Goal: Information Seeking & Learning: Learn about a topic

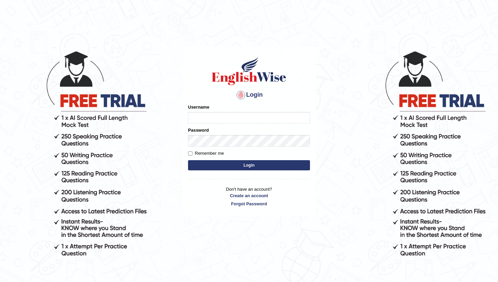
click at [222, 115] on input "Username" at bounding box center [249, 118] width 122 height 12
type input "PoojaD"
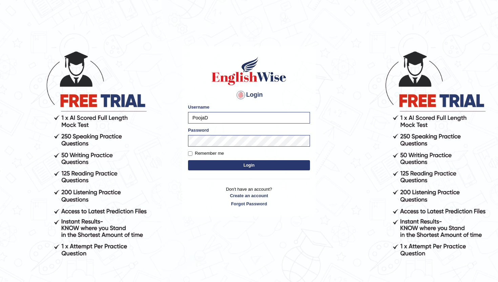
click at [228, 163] on button "Login" at bounding box center [249, 165] width 122 height 10
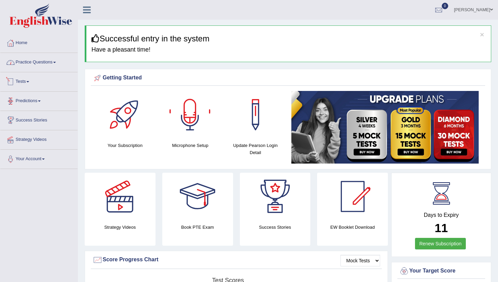
click at [45, 64] on link "Practice Questions" at bounding box center [38, 61] width 77 height 17
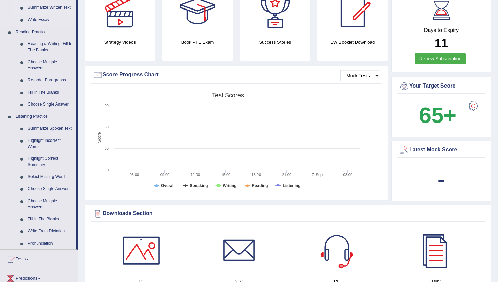
scroll to position [190, 0]
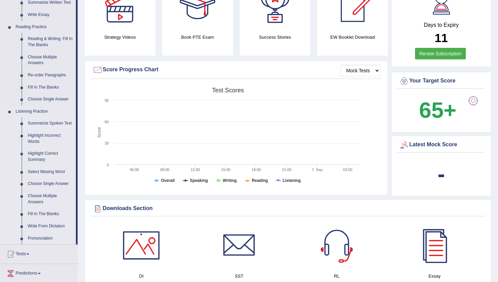
click at [41, 123] on link "Summarize Spoken Text" at bounding box center [50, 123] width 51 height 12
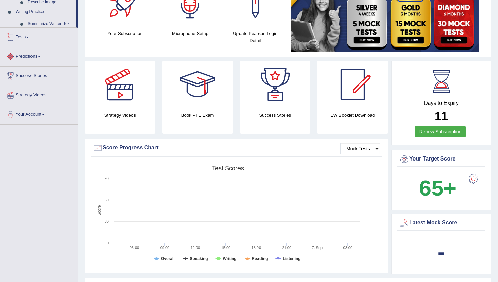
scroll to position [184, 0]
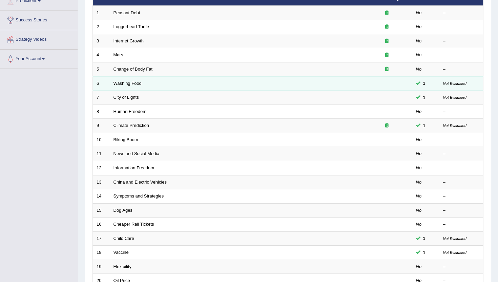
scroll to position [105, 0]
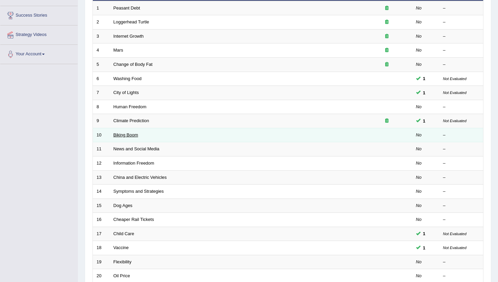
click at [127, 136] on link "Biking Boom" at bounding box center [126, 134] width 25 height 5
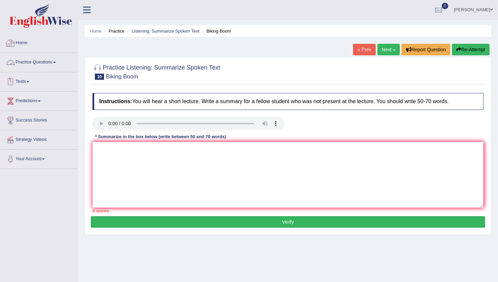
click at [31, 61] on link "Practice Questions" at bounding box center [38, 61] width 77 height 17
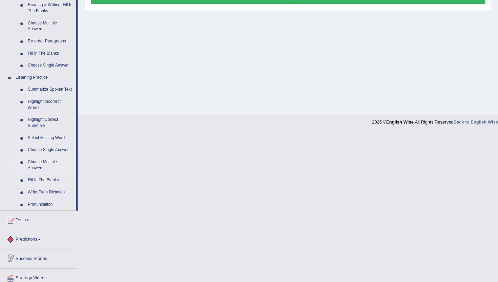
scroll to position [230, 0]
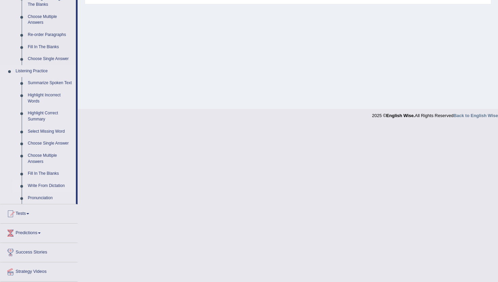
click at [39, 192] on link "Write From Dictation" at bounding box center [50, 186] width 51 height 12
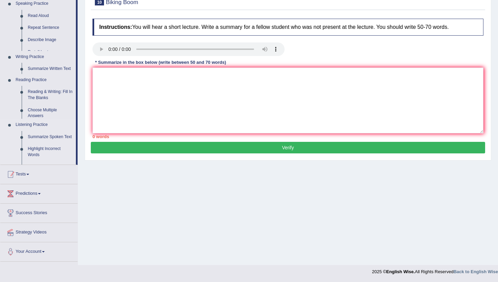
scroll to position [74, 0]
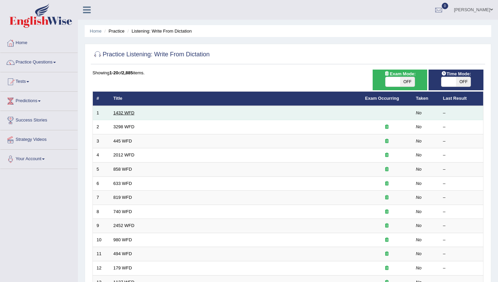
click at [133, 115] on link "1432 WFD" at bounding box center [124, 112] width 21 height 5
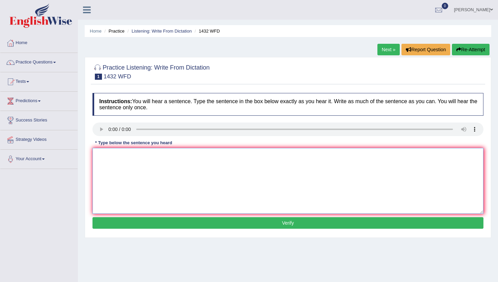
click at [118, 156] on textarea at bounding box center [288, 181] width 391 height 66
type textarea "N"
type textarea "More physical activity is beneficial to your health."
click at [183, 224] on button "Verify" at bounding box center [288, 223] width 391 height 12
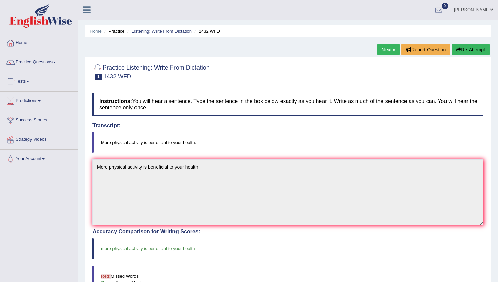
click at [383, 52] on link "Next »" at bounding box center [389, 50] width 22 height 12
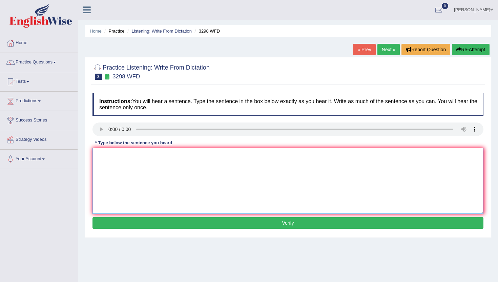
click at [107, 159] on textarea at bounding box center [288, 181] width 391 height 66
type textarea "a"
type textarea "Animal behaviour and to concept access."
click at [194, 222] on button "Verify" at bounding box center [288, 223] width 391 height 12
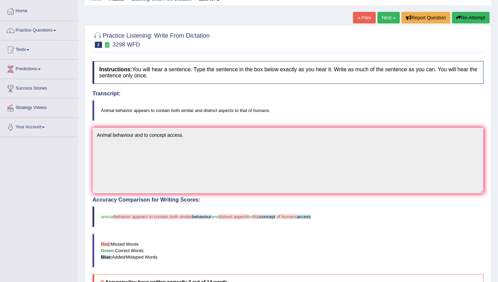
scroll to position [20, 0]
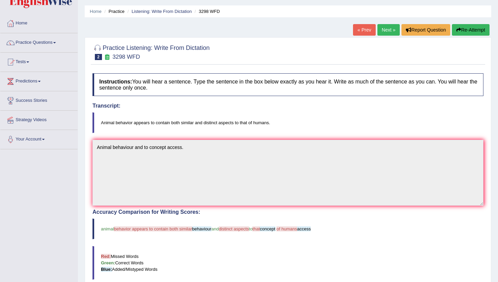
click at [383, 27] on link "Next »" at bounding box center [389, 30] width 22 height 12
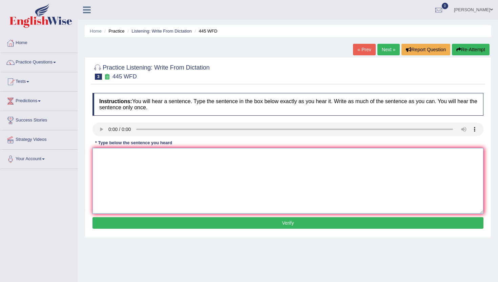
click at [109, 176] on textarea at bounding box center [288, 181] width 391 height 66
type textarea "The American astronomers made a plan."
click at [112, 224] on button "Verify" at bounding box center [288, 223] width 391 height 12
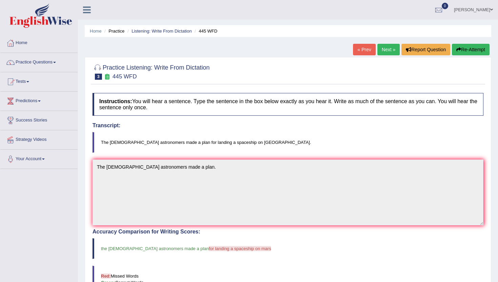
click at [383, 51] on link "Next »" at bounding box center [389, 50] width 22 height 12
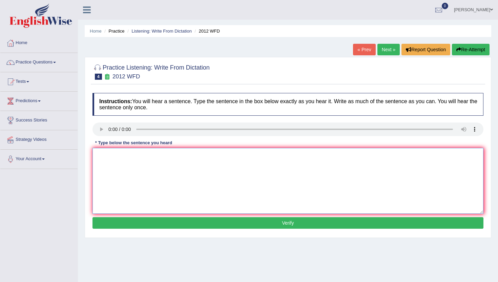
click at [117, 160] on textarea at bounding box center [288, 181] width 391 height 66
click at [118, 161] on textarea at bounding box center [288, 181] width 391 height 66
click at [119, 157] on textarea "There is agreat deal in this" at bounding box center [288, 181] width 391 height 66
click at [163, 154] on textarea "There is a great deal in this" at bounding box center [288, 181] width 391 height 66
type textarea "There is a great deal in this topic."
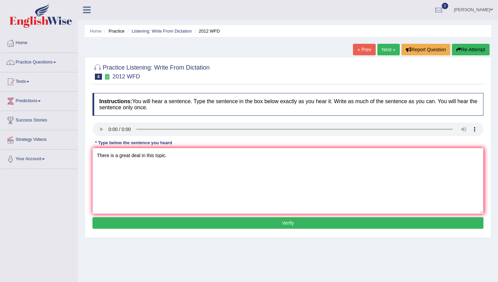
click at [181, 226] on button "Verify" at bounding box center [288, 223] width 391 height 12
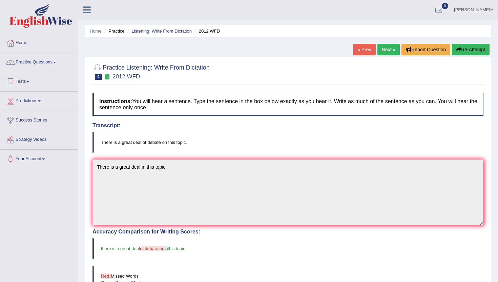
click at [386, 49] on link "Next »" at bounding box center [389, 50] width 22 height 12
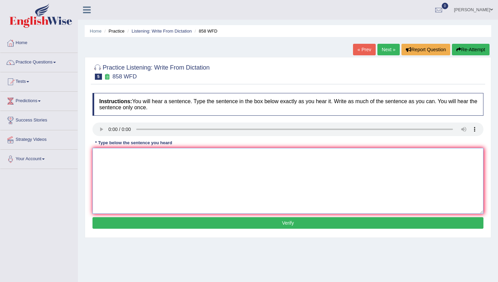
click at [107, 156] on textarea at bounding box center [288, 181] width 391 height 66
type textarea "The air when ship of arts historian incidents."
click at [129, 223] on button "Verify" at bounding box center [288, 223] width 391 height 12
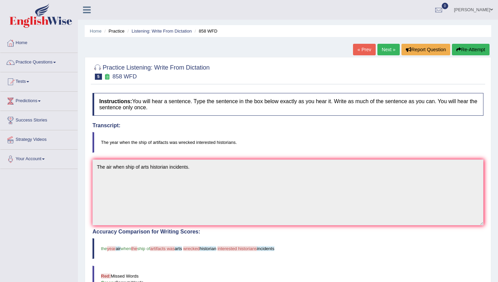
click at [386, 51] on link "Next »" at bounding box center [389, 50] width 22 height 12
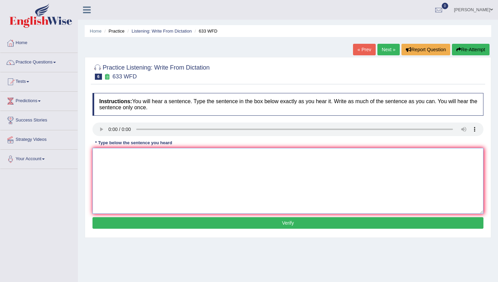
click at [109, 165] on textarea at bounding box center [288, 181] width 391 height 66
type textarea "w"
type textarea "We should show that exercising make us feel better."
click at [127, 219] on button "Verify" at bounding box center [288, 223] width 391 height 12
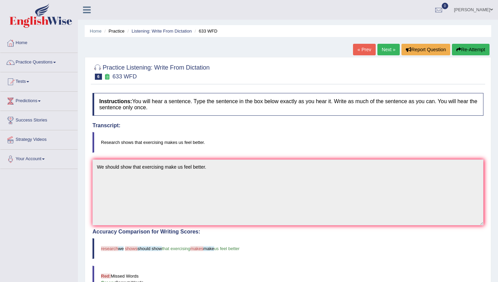
click at [383, 47] on link "Next »" at bounding box center [389, 50] width 22 height 12
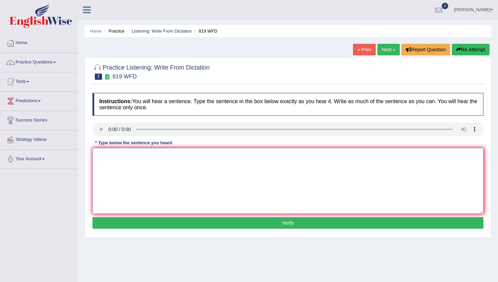
click at [104, 183] on textarea at bounding box center [288, 181] width 391 height 66
type textarea "Plants are able to continue growing through their lives."
click at [109, 221] on button "Verify" at bounding box center [288, 223] width 391 height 12
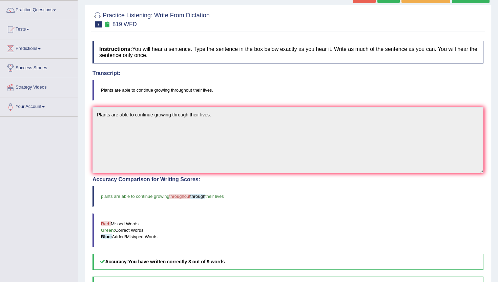
scroll to position [12, 0]
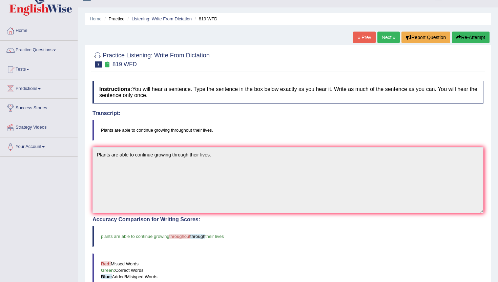
click at [386, 39] on link "Next »" at bounding box center [389, 38] width 22 height 12
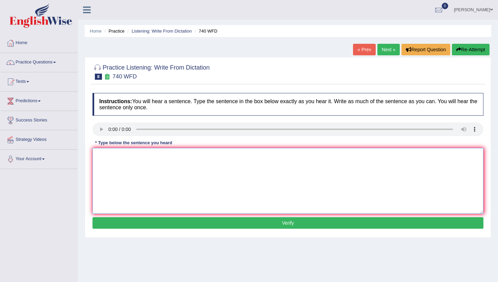
click at [110, 152] on textarea at bounding box center [288, 181] width 391 height 66
type textarea "A series of observation were carried out in the classroom."
click at [116, 223] on button "Verify" at bounding box center [288, 223] width 391 height 12
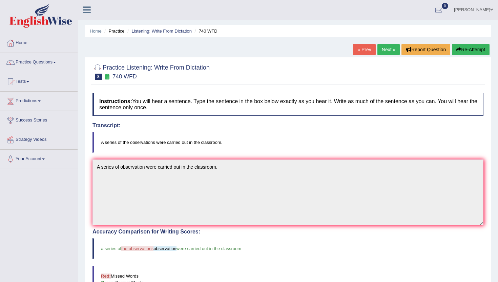
click at [384, 50] on link "Next »" at bounding box center [389, 50] width 22 height 12
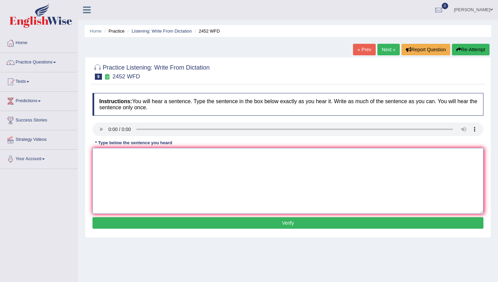
click at [105, 180] on textarea at bounding box center [288, 181] width 391 height 66
click at [93, 217] on button "Verify" at bounding box center [288, 223] width 391 height 12
click at [107, 190] on textarea at bounding box center [288, 181] width 391 height 66
type textarea "It is a debate about the value of knowledge."
click at [133, 225] on button "Verify" at bounding box center [288, 223] width 391 height 12
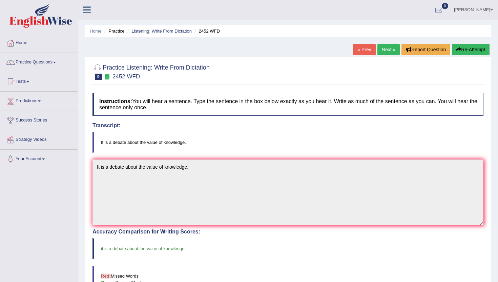
click at [382, 51] on link "Next »" at bounding box center [389, 50] width 22 height 12
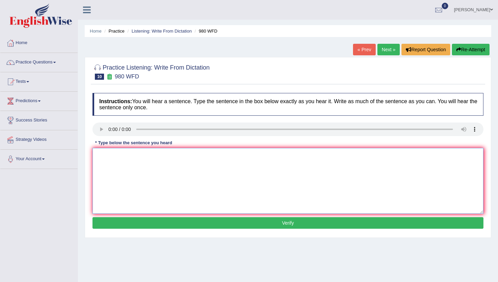
click at [107, 184] on textarea at bounding box center [288, 181] width 391 height 66
type textarea "Your ideas have been discussed in the seminar and in tutorials."
click at [120, 227] on button "Verify" at bounding box center [288, 223] width 391 height 12
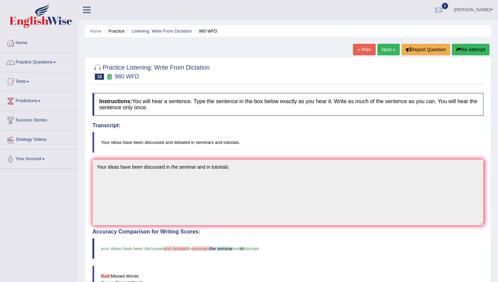
click at [386, 49] on link "Next »" at bounding box center [389, 50] width 22 height 12
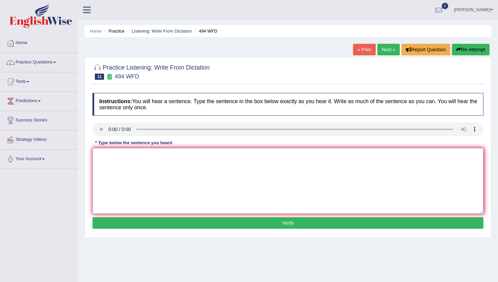
click at [125, 176] on textarea at bounding box center [288, 181] width 391 height 66
type textarea "The vocabulary that is peculiar in a seminar find is."
click at [200, 220] on button "Verify" at bounding box center [288, 223] width 391 height 12
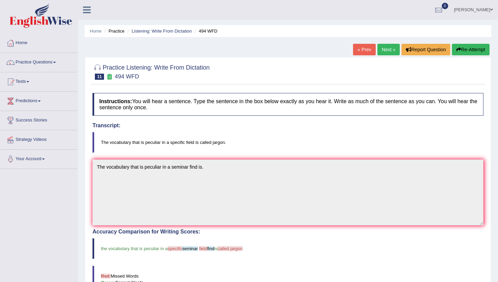
click at [386, 50] on link "Next »" at bounding box center [389, 50] width 22 height 12
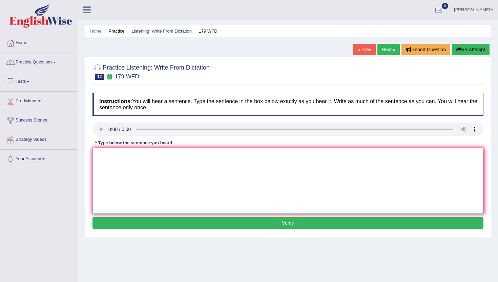
click at [125, 167] on textarea at bounding box center [288, 181] width 391 height 66
click at [119, 158] on textarea "Lecturers" at bounding box center [288, 181] width 391 height 66
type textarea "Lecturers are the oldest and most finest method in the university."
click at [126, 222] on button "Verify" at bounding box center [288, 223] width 391 height 12
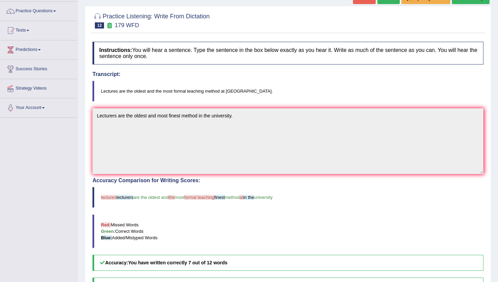
scroll to position [44, 0]
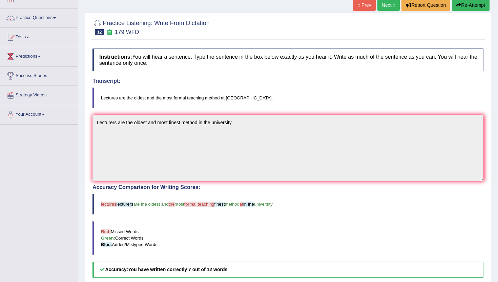
click at [384, 8] on link "Next »" at bounding box center [389, 5] width 22 height 12
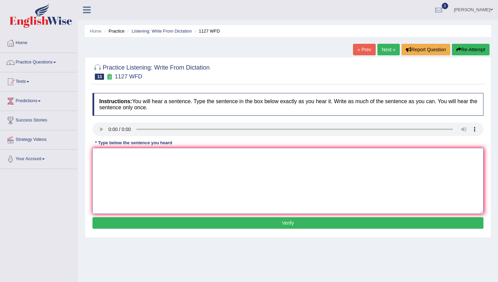
click at [114, 170] on textarea at bounding box center [288, 181] width 391 height 66
type textarea "A university degree is the required in medium."
click at [132, 227] on button "Verify" at bounding box center [288, 223] width 391 height 12
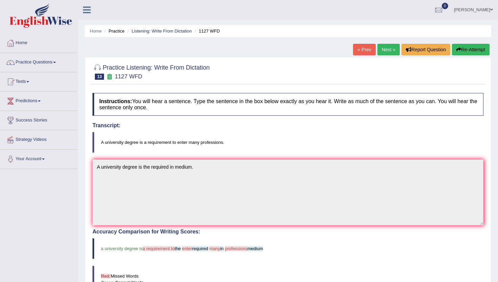
click at [388, 48] on link "Next »" at bounding box center [389, 50] width 22 height 12
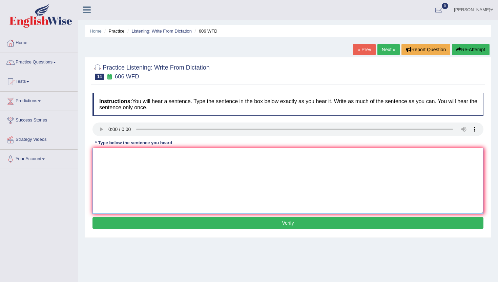
click at [107, 177] on textarea at bounding box center [288, 181] width 391 height 66
type textarea "Students will study the language and literature in the ancient Greece."
click at [115, 223] on button "Verify" at bounding box center [288, 223] width 391 height 12
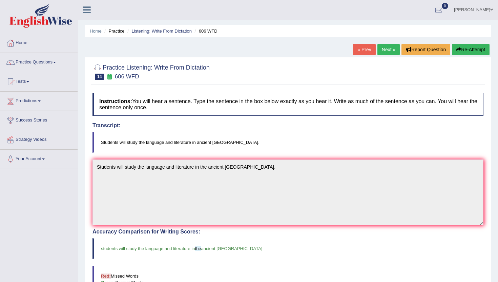
click at [385, 51] on link "Next »" at bounding box center [389, 50] width 22 height 12
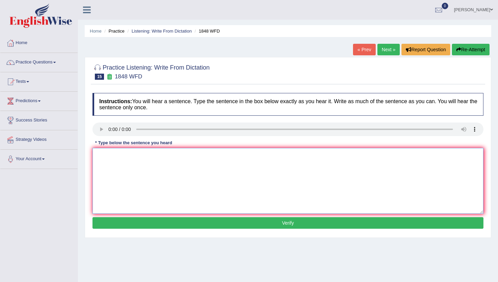
click at [109, 162] on textarea at bounding box center [288, 181] width 391 height 66
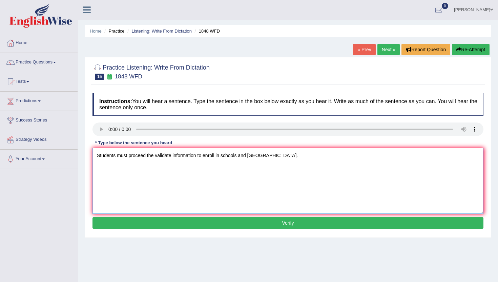
type textarea "Students must proceed the validate information to enroll in schools and uni."
click at [106, 225] on button "Verify" at bounding box center [288, 223] width 391 height 12
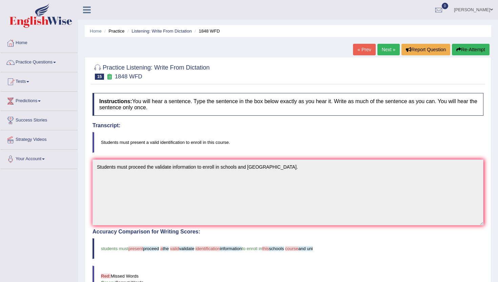
click at [385, 49] on link "Next »" at bounding box center [389, 50] width 22 height 12
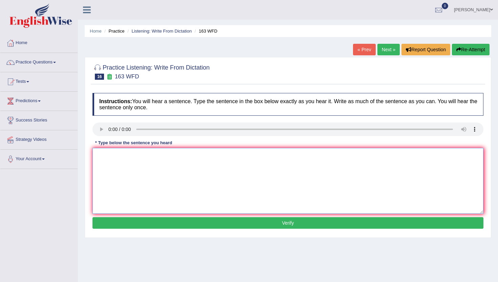
click at [103, 152] on textarea at bounding box center [288, 181] width 391 height 66
type textarea "A number of assignments will be submitted in the conference."
click at [113, 219] on button "Verify" at bounding box center [288, 223] width 391 height 12
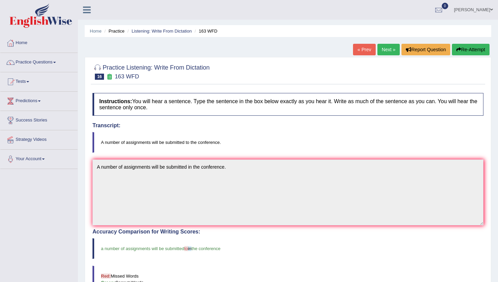
click at [379, 51] on link "Next »" at bounding box center [389, 50] width 22 height 12
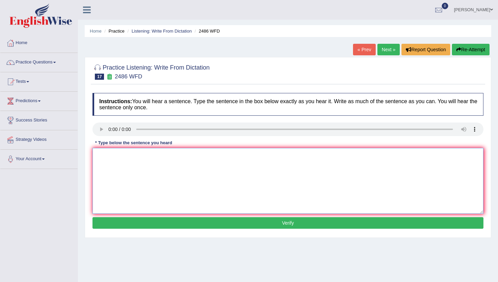
click at [106, 153] on textarea at bounding box center [288, 181] width 391 height 66
type textarea "I"
type textarea "It is quite clear that our facial expressions are different."
click at [115, 218] on button "Verify" at bounding box center [288, 223] width 391 height 12
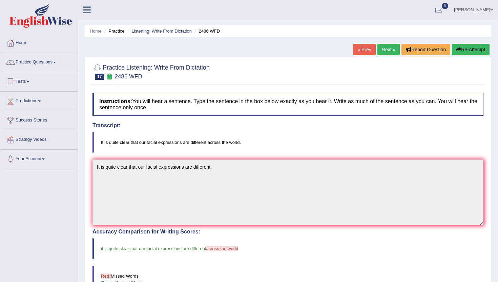
click at [383, 50] on link "Next »" at bounding box center [389, 50] width 22 height 12
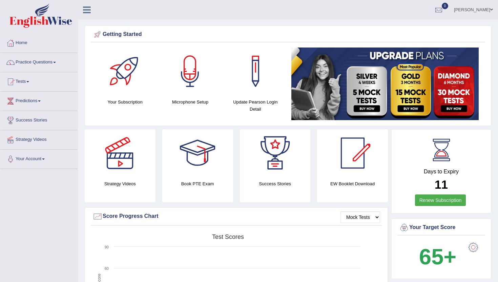
click at [449, 200] on link "Renew Subscription" at bounding box center [440, 200] width 51 height 12
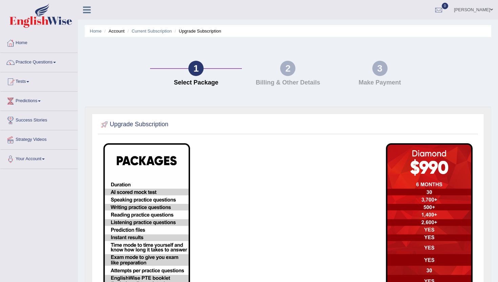
click at [125, 184] on img at bounding box center [146, 240] width 87 height 195
click at [131, 191] on img at bounding box center [146, 240] width 87 height 195
click at [423, 191] on img at bounding box center [429, 240] width 87 height 195
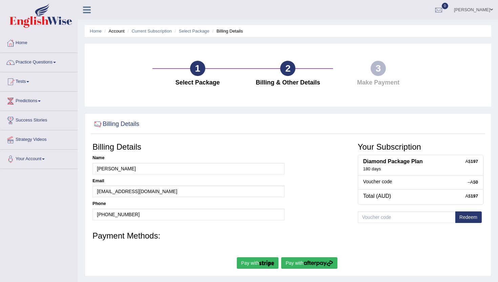
click at [206, 68] on div "1 Select Package" at bounding box center [198, 75] width 91 height 29
click at [199, 66] on div "1" at bounding box center [197, 68] width 15 height 15
click at [197, 85] on h4 "Select Package" at bounding box center [198, 82] width 84 height 7
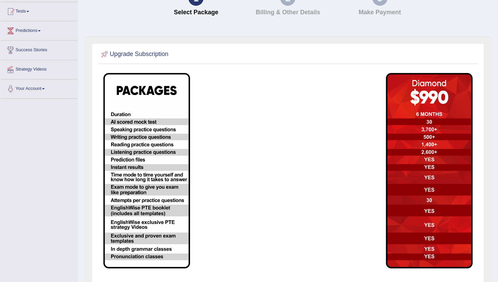
scroll to position [71, 0]
click at [429, 200] on img at bounding box center [429, 170] width 87 height 195
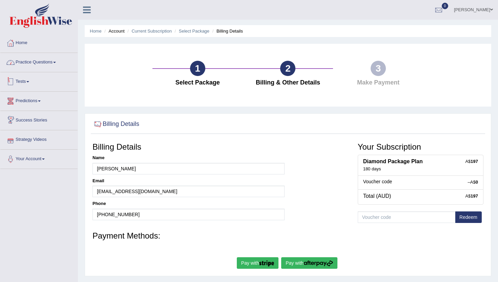
click at [51, 64] on link "Practice Questions" at bounding box center [38, 61] width 77 height 17
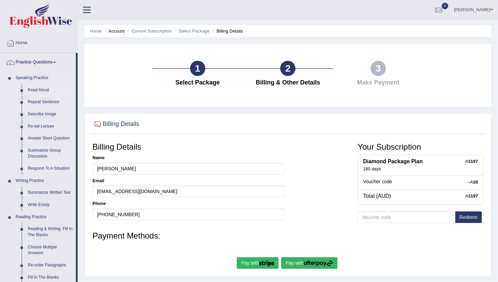
click at [41, 91] on link "Read Aloud" at bounding box center [50, 90] width 51 height 12
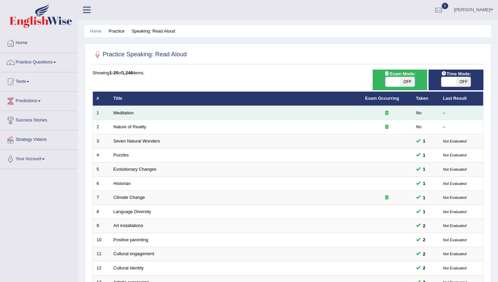
click at [386, 113] on icon at bounding box center [387, 113] width 3 height 4
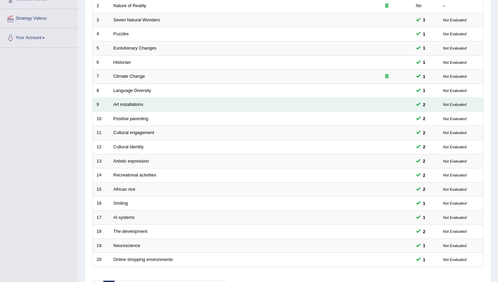
scroll to position [167, 0]
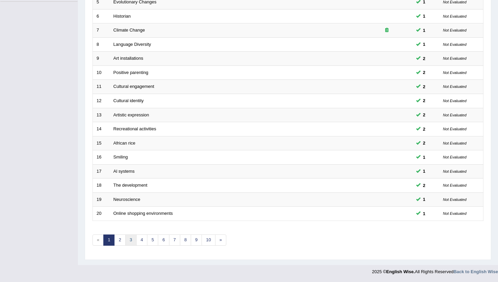
click at [133, 238] on link "3" at bounding box center [130, 239] width 11 height 11
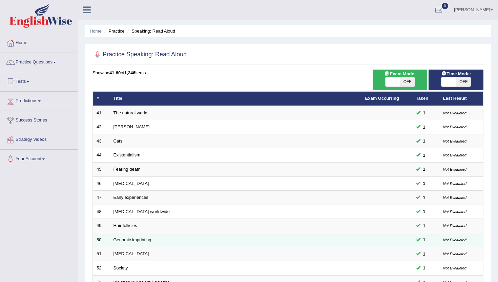
scroll to position [167, 0]
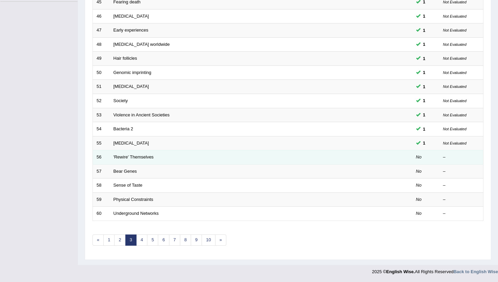
click at [145, 161] on td "'Rewire' Themselves" at bounding box center [236, 157] width 252 height 14
click at [145, 157] on link "'Rewire' Themselves" at bounding box center [134, 156] width 40 height 5
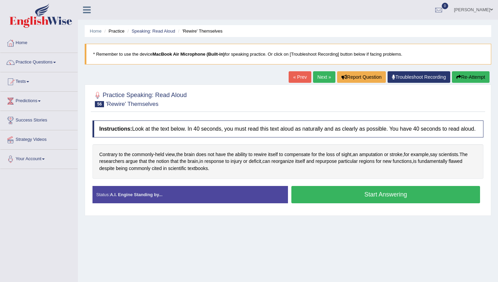
click at [312, 196] on button "Start Answering" at bounding box center [386, 194] width 189 height 17
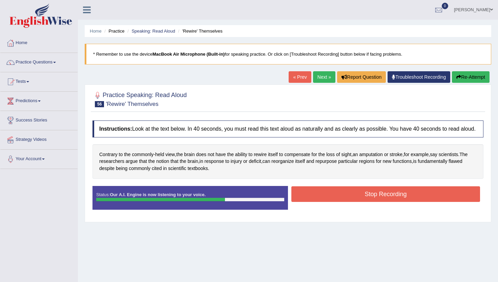
click at [312, 196] on button "Stop Recording" at bounding box center [386, 194] width 189 height 16
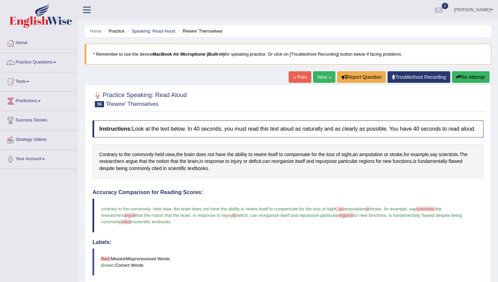
click at [320, 80] on link "Next »" at bounding box center [324, 77] width 22 height 12
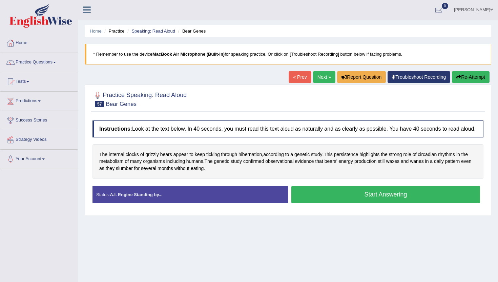
click at [304, 196] on button "Start Answering" at bounding box center [386, 194] width 189 height 17
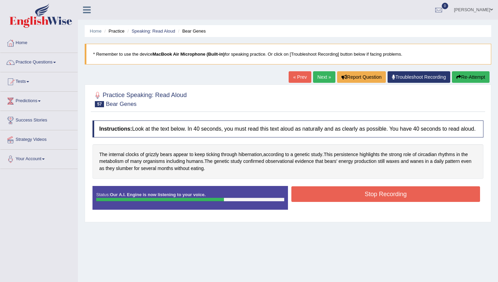
click at [304, 196] on button "Stop Recording" at bounding box center [386, 194] width 189 height 16
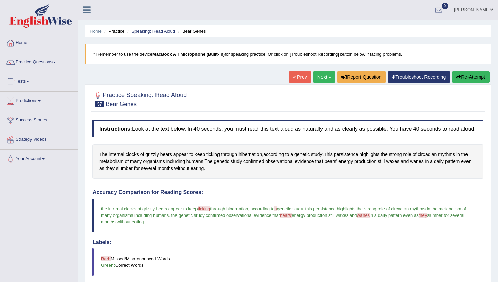
click at [326, 79] on link "Next »" at bounding box center [324, 77] width 22 height 12
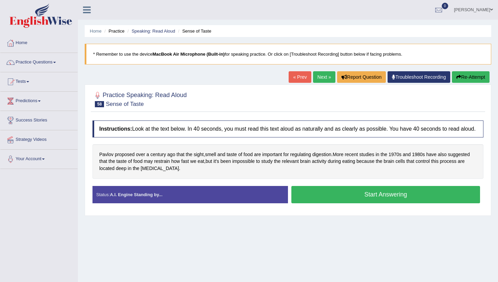
click at [334, 198] on button "Start Answering" at bounding box center [386, 194] width 189 height 17
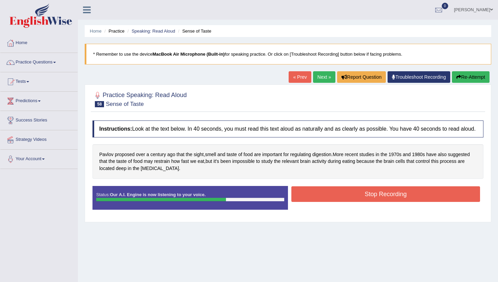
click at [334, 198] on button "Stop Recording" at bounding box center [386, 194] width 189 height 16
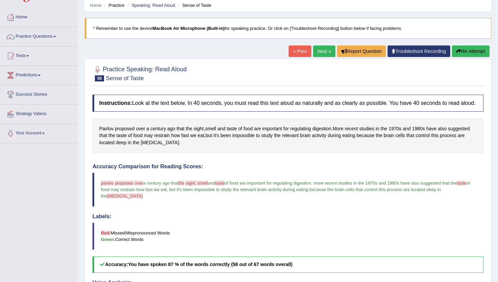
scroll to position [16, 0]
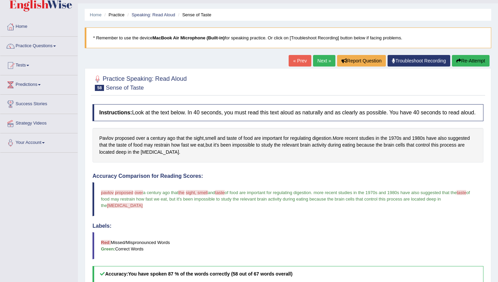
click at [319, 61] on link "Next »" at bounding box center [324, 61] width 22 height 12
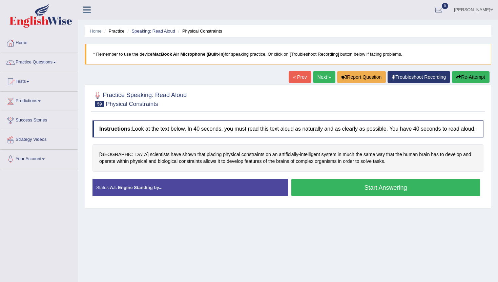
click at [354, 196] on button "Start Answering" at bounding box center [386, 187] width 189 height 17
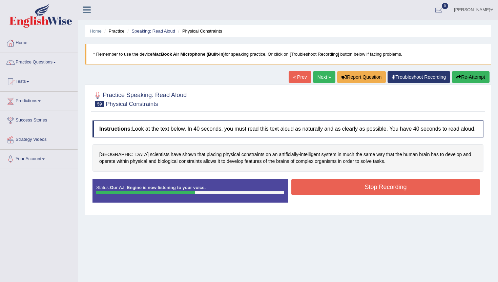
click at [354, 195] on button "Stop Recording" at bounding box center [386, 187] width 189 height 16
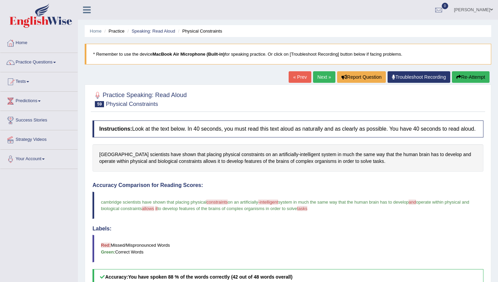
click at [321, 69] on div "Home Practice Speaking: Read Aloud Physical Constraints * Remember to use the d…" at bounding box center [288, 213] width 420 height 427
click at [319, 76] on link "Next »" at bounding box center [324, 77] width 22 height 12
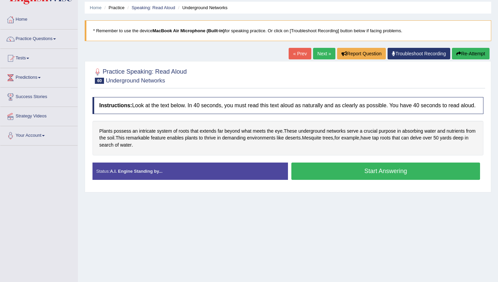
scroll to position [24, 0]
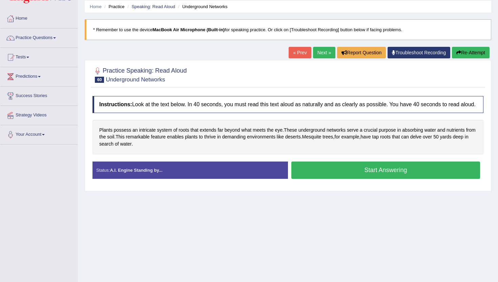
click at [331, 174] on button "Start Answering" at bounding box center [386, 169] width 189 height 17
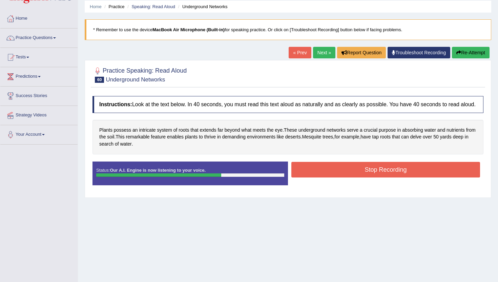
click at [331, 174] on button "Stop Recording" at bounding box center [386, 170] width 189 height 16
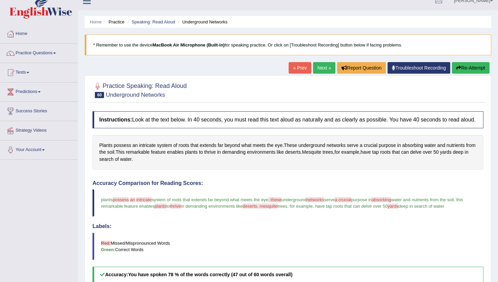
scroll to position [0, 0]
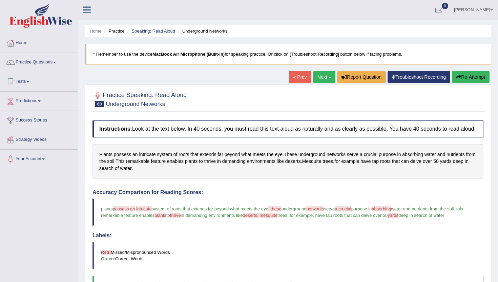
click at [317, 80] on link "Next »" at bounding box center [324, 77] width 22 height 12
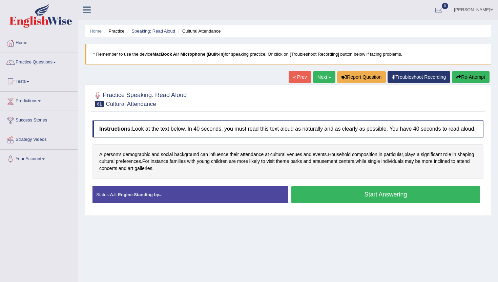
click at [337, 201] on button "Start Answering" at bounding box center [386, 194] width 189 height 17
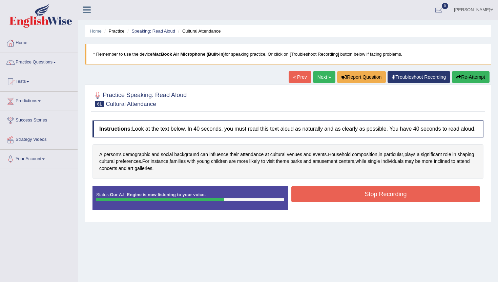
click at [337, 201] on button "Stop Recording" at bounding box center [386, 194] width 189 height 16
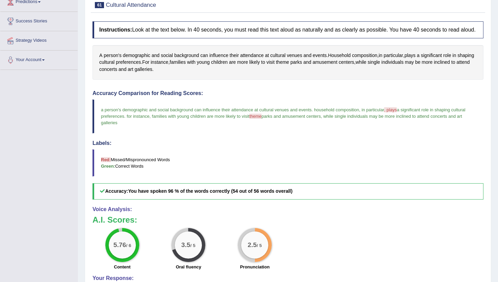
scroll to position [10, 0]
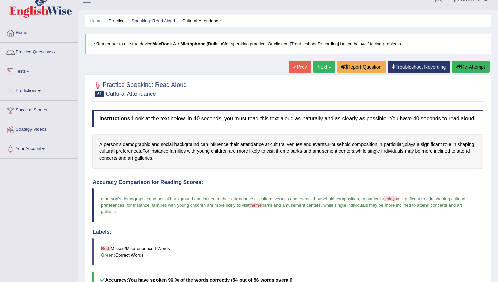
click at [55, 50] on link "Practice Questions" at bounding box center [38, 51] width 77 height 17
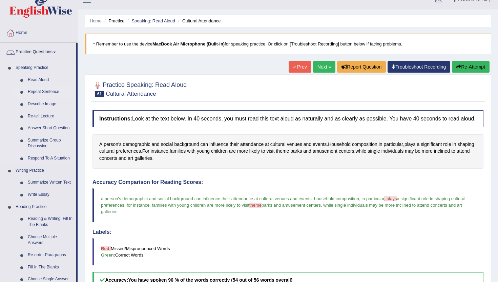
click at [50, 96] on link "Repeat Sentence" at bounding box center [50, 92] width 51 height 12
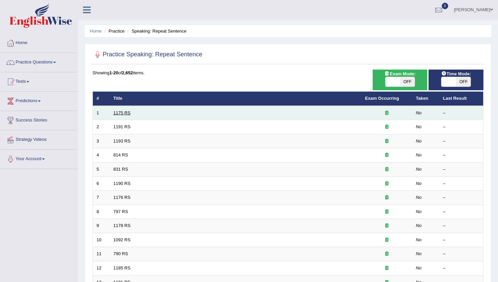
click at [122, 113] on link "1175 RS" at bounding box center [122, 112] width 17 height 5
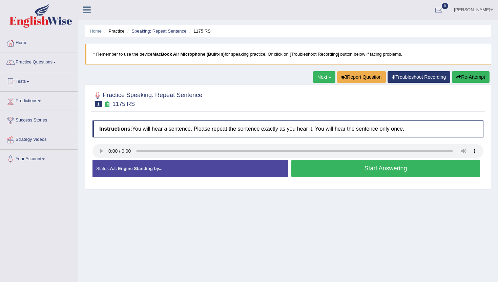
click at [311, 169] on button "Start Answering" at bounding box center [386, 168] width 189 height 17
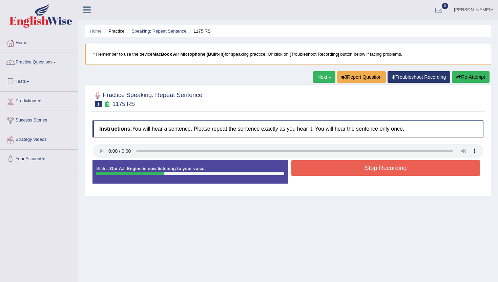
click at [311, 169] on button "Stop Recording" at bounding box center [386, 168] width 189 height 16
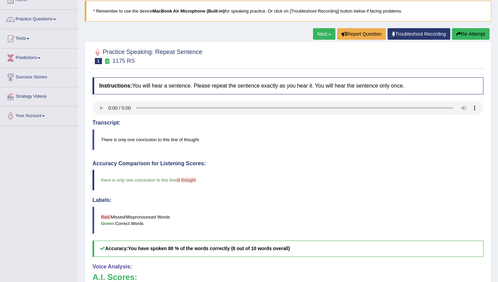
scroll to position [15, 0]
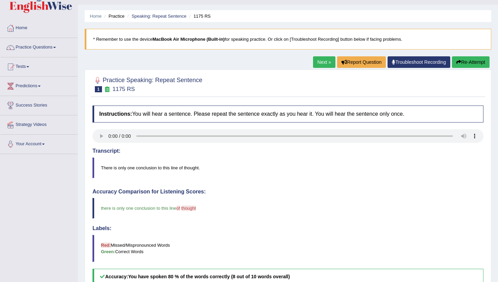
click at [317, 60] on link "Next »" at bounding box center [324, 62] width 22 height 12
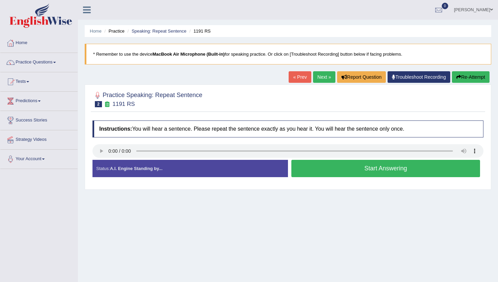
click at [315, 169] on button "Start Answering" at bounding box center [386, 168] width 189 height 17
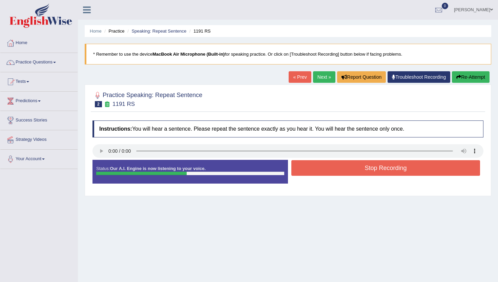
click at [315, 169] on button "Stop Recording" at bounding box center [386, 168] width 189 height 16
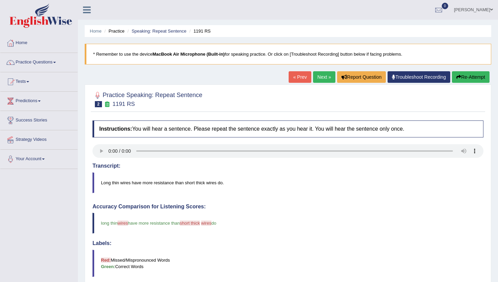
click at [315, 80] on link "Next »" at bounding box center [324, 77] width 22 height 12
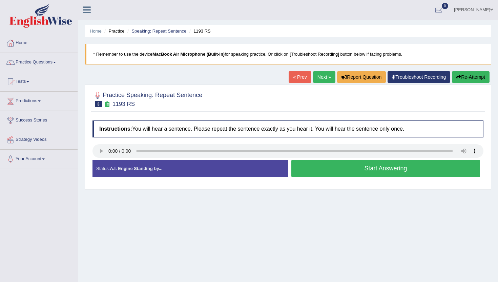
click at [312, 168] on button "Start Answering" at bounding box center [386, 168] width 189 height 17
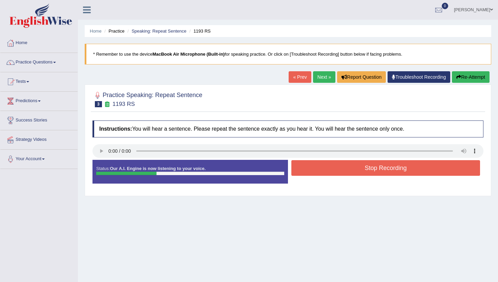
click at [312, 168] on button "Stop Recording" at bounding box center [386, 168] width 189 height 16
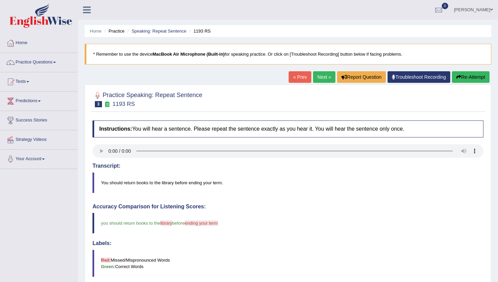
click at [318, 79] on link "Next »" at bounding box center [324, 77] width 22 height 12
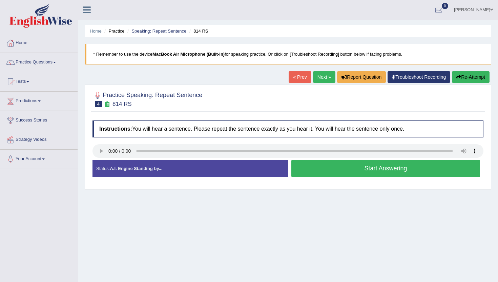
click at [309, 166] on button "Start Answering" at bounding box center [386, 168] width 189 height 17
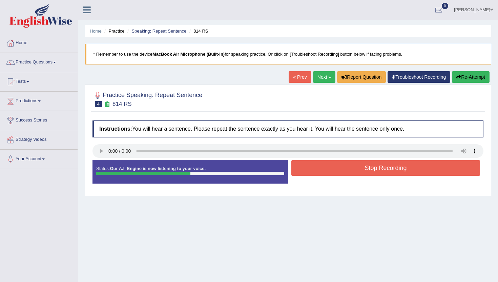
click at [309, 166] on button "Stop Recording" at bounding box center [386, 168] width 189 height 16
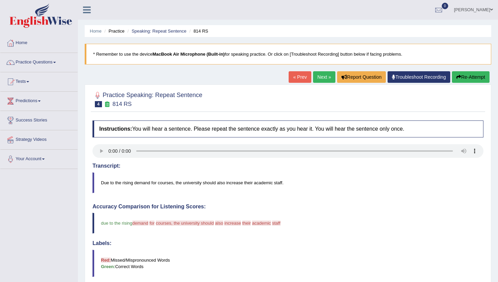
click at [315, 76] on link "Next »" at bounding box center [324, 77] width 22 height 12
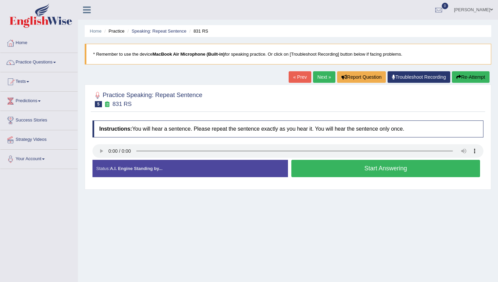
click at [306, 169] on button "Start Answering" at bounding box center [386, 168] width 189 height 17
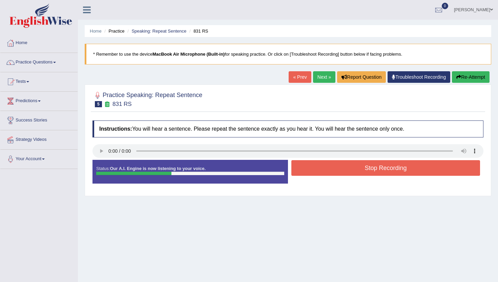
click at [306, 169] on button "Stop Recording" at bounding box center [386, 168] width 189 height 16
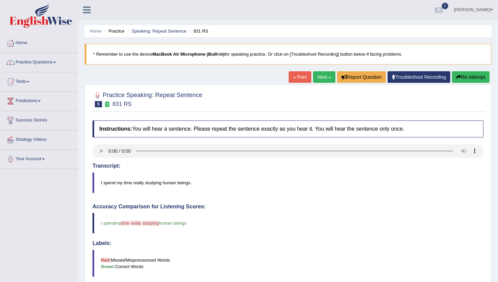
click at [315, 77] on link "Next »" at bounding box center [324, 77] width 22 height 12
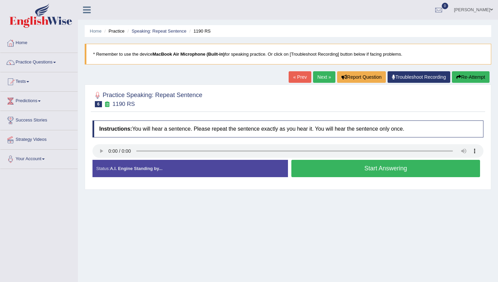
click at [312, 169] on button "Start Answering" at bounding box center [386, 168] width 189 height 17
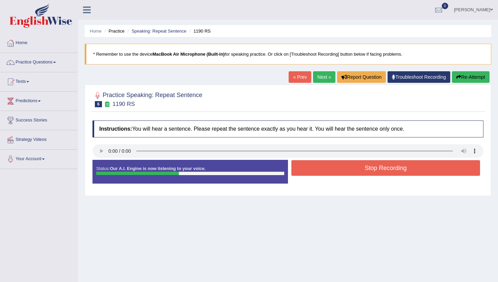
click at [312, 169] on button "Stop Recording" at bounding box center [386, 168] width 189 height 16
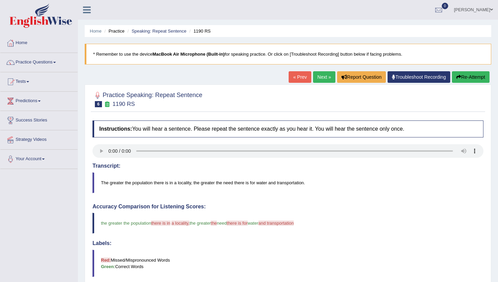
click at [320, 71] on div "Home Practice Speaking: Repeat Sentence 1190 RS * Remember to use the device Ma…" at bounding box center [288, 220] width 420 height 441
click at [318, 77] on link "Next »" at bounding box center [324, 77] width 22 height 12
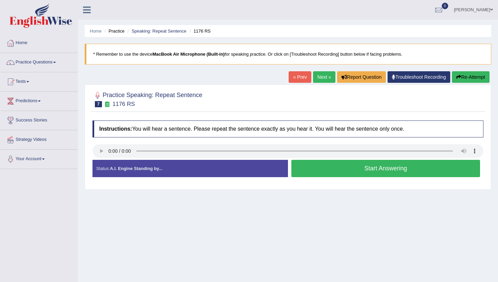
click at [319, 171] on button "Start Answering" at bounding box center [386, 168] width 189 height 17
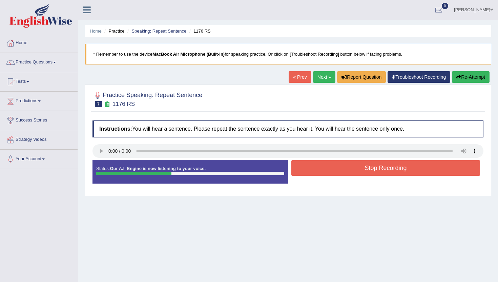
click at [319, 171] on button "Stop Recording" at bounding box center [386, 168] width 189 height 16
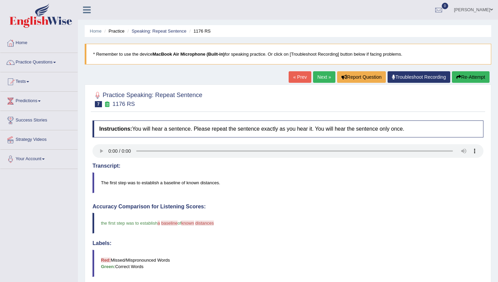
click at [317, 74] on link "Next »" at bounding box center [324, 77] width 22 height 12
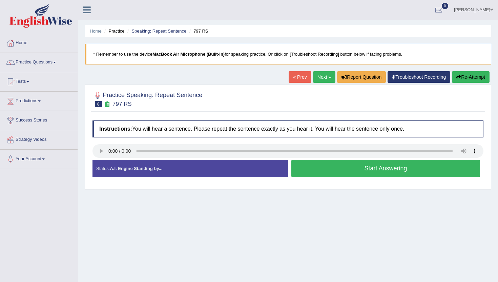
click at [331, 170] on button "Start Answering" at bounding box center [386, 168] width 189 height 17
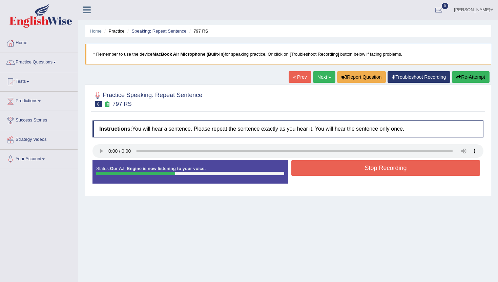
click at [331, 170] on button "Stop Recording" at bounding box center [386, 168] width 189 height 16
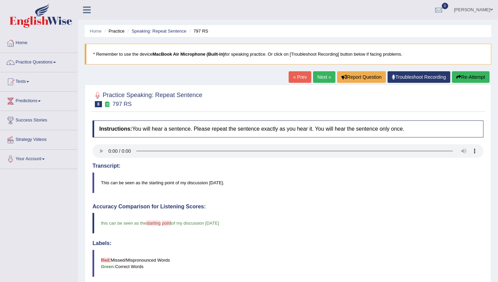
click at [316, 79] on link "Next »" at bounding box center [324, 77] width 22 height 12
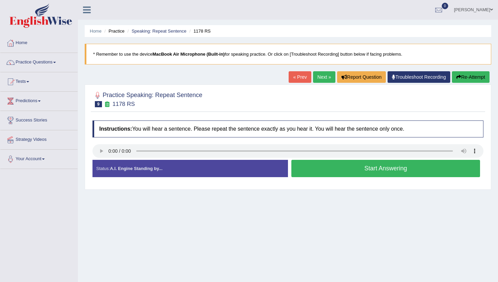
click at [312, 172] on button "Start Answering" at bounding box center [386, 168] width 189 height 17
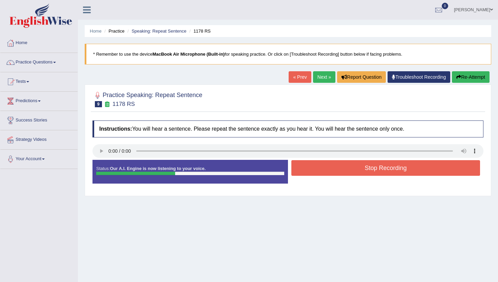
click at [312, 172] on button "Stop Recording" at bounding box center [386, 168] width 189 height 16
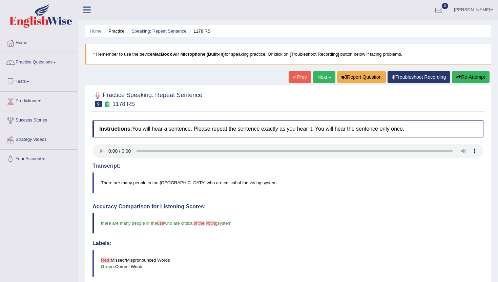
click at [318, 78] on link "Next »" at bounding box center [324, 77] width 22 height 12
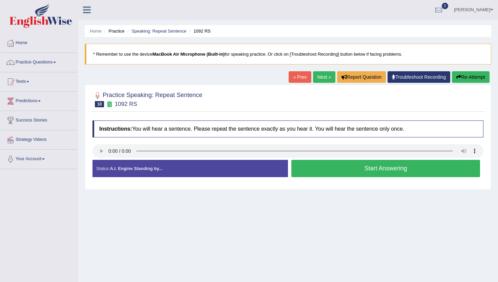
click at [343, 173] on button "Start Answering" at bounding box center [386, 168] width 189 height 17
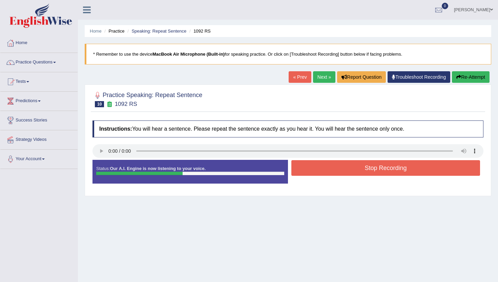
click at [343, 173] on button "Stop Recording" at bounding box center [386, 168] width 189 height 16
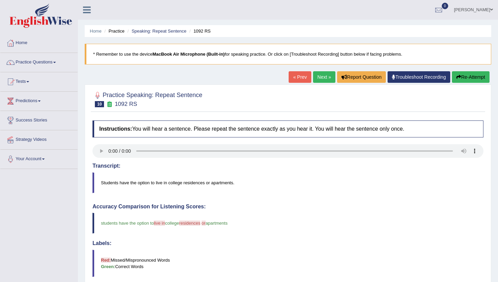
click at [315, 78] on link "Next »" at bounding box center [324, 77] width 22 height 12
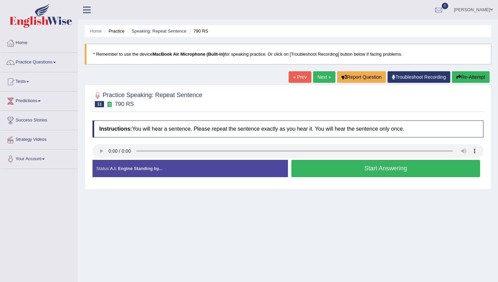
click at [304, 171] on button "Start Answering" at bounding box center [386, 168] width 189 height 17
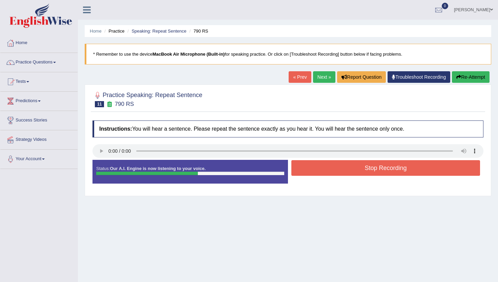
click at [304, 171] on button "Stop Recording" at bounding box center [386, 168] width 189 height 16
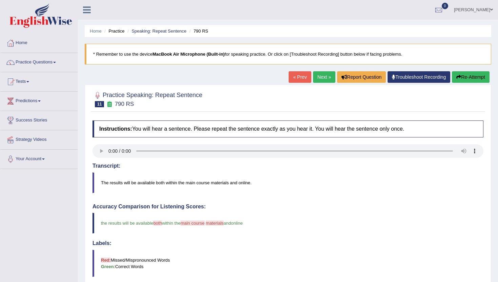
click at [315, 79] on link "Next »" at bounding box center [324, 77] width 22 height 12
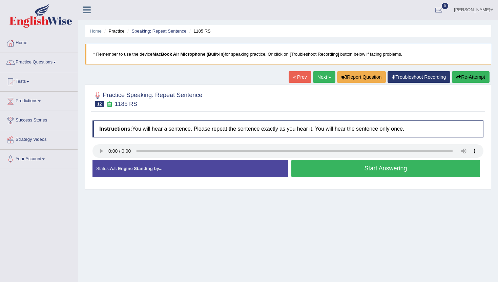
click at [305, 166] on button "Start Answering" at bounding box center [386, 168] width 189 height 17
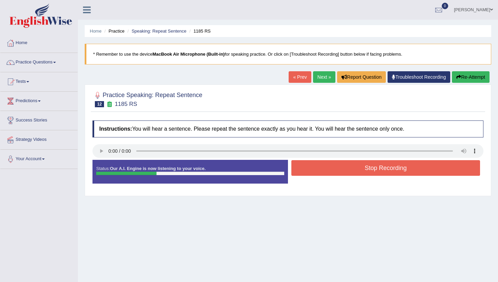
click at [305, 166] on button "Stop Recording" at bounding box center [386, 168] width 189 height 16
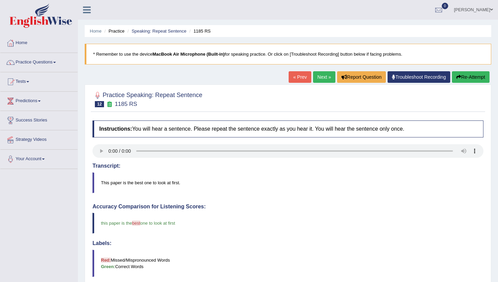
click at [314, 81] on link "Next »" at bounding box center [324, 77] width 22 height 12
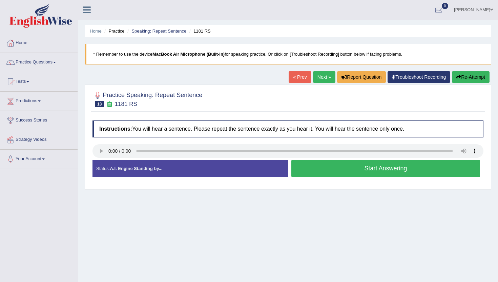
click at [303, 173] on button "Start Answering" at bounding box center [386, 168] width 189 height 17
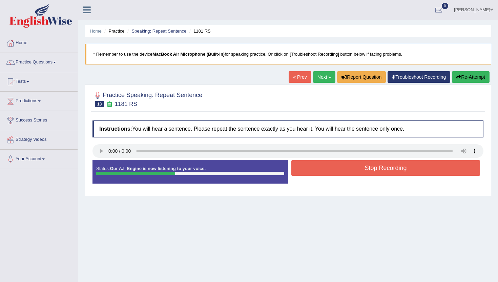
click at [303, 173] on button "Stop Recording" at bounding box center [386, 168] width 189 height 16
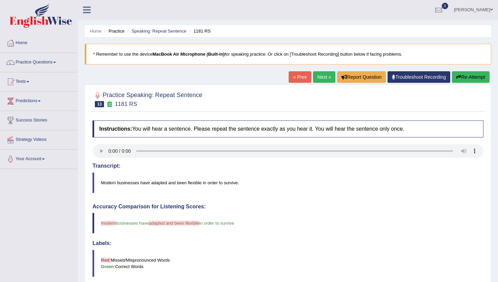
click at [314, 77] on link "Next »" at bounding box center [324, 77] width 22 height 12
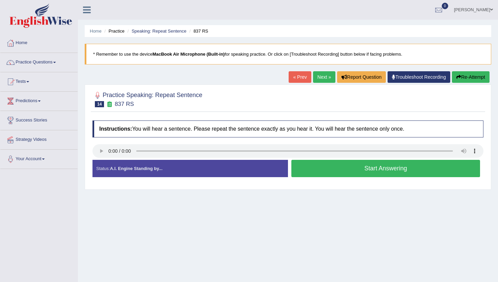
click at [322, 170] on button "Start Answering" at bounding box center [386, 168] width 189 height 17
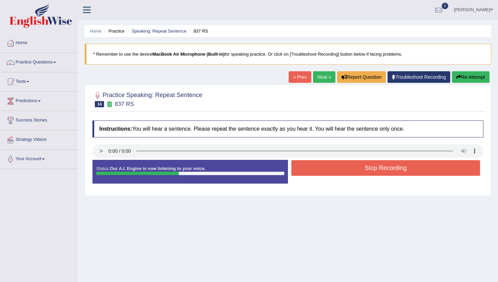
click at [322, 170] on button "Stop Recording" at bounding box center [386, 168] width 189 height 16
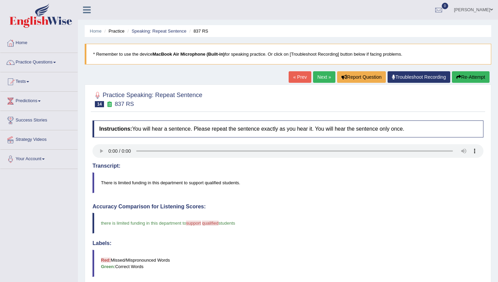
click at [322, 76] on link "Next »" at bounding box center [324, 77] width 22 height 12
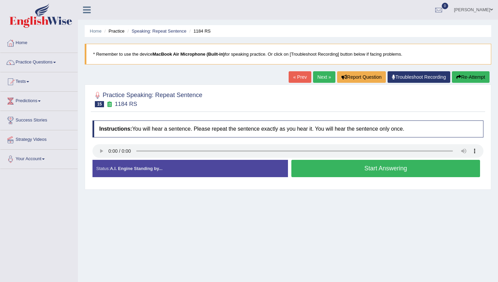
click at [320, 171] on button "Start Answering" at bounding box center [386, 168] width 189 height 17
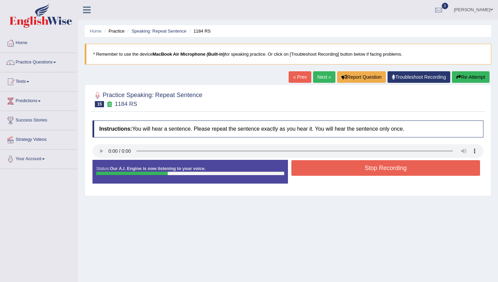
click at [320, 171] on button "Stop Recording" at bounding box center [386, 168] width 189 height 16
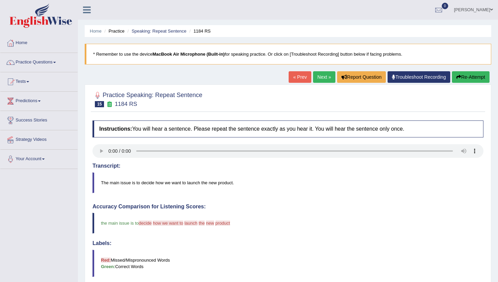
click at [319, 78] on link "Next »" at bounding box center [324, 77] width 22 height 12
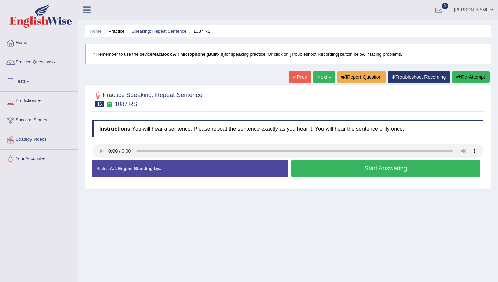
click at [310, 169] on button "Start Answering" at bounding box center [386, 168] width 189 height 17
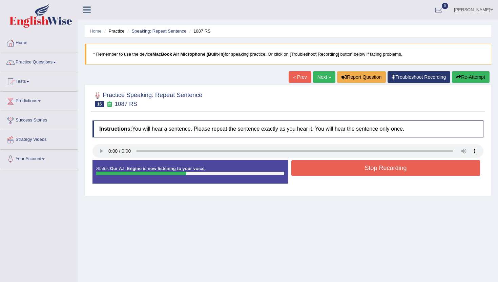
click at [310, 169] on button "Stop Recording" at bounding box center [386, 168] width 189 height 16
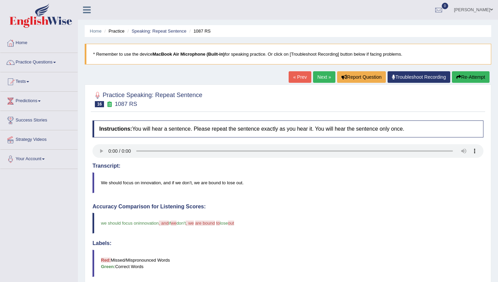
click at [318, 76] on link "Next »" at bounding box center [324, 77] width 22 height 12
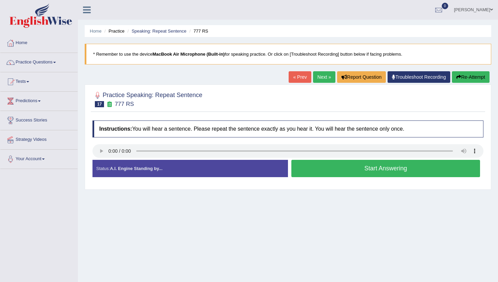
click at [309, 171] on button "Start Answering" at bounding box center [386, 168] width 189 height 17
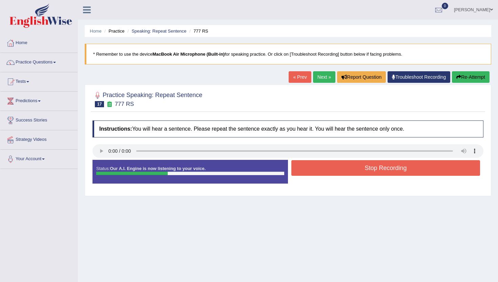
click at [309, 171] on button "Stop Recording" at bounding box center [386, 168] width 189 height 16
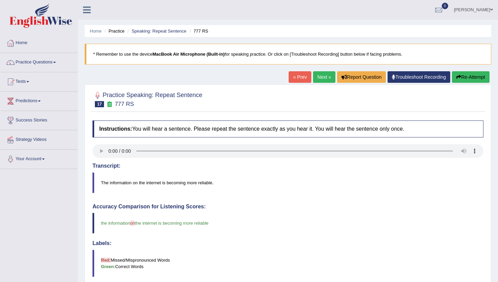
click at [321, 76] on link "Next »" at bounding box center [324, 77] width 22 height 12
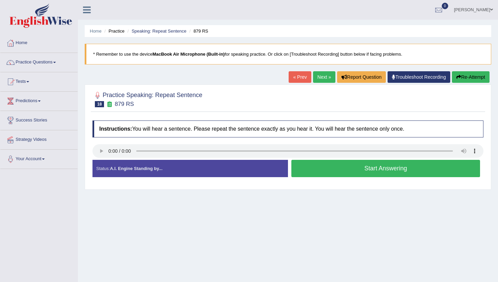
click at [319, 169] on button "Start Answering" at bounding box center [386, 168] width 189 height 17
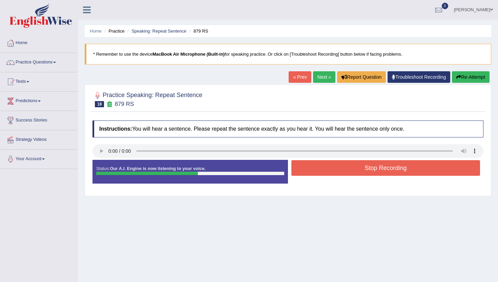
click at [319, 169] on button "Stop Recording" at bounding box center [386, 168] width 189 height 16
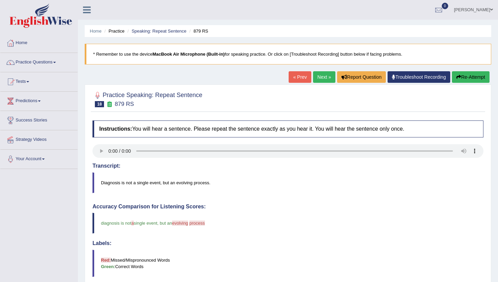
click at [472, 79] on button "Re-Attempt" at bounding box center [471, 77] width 38 height 12
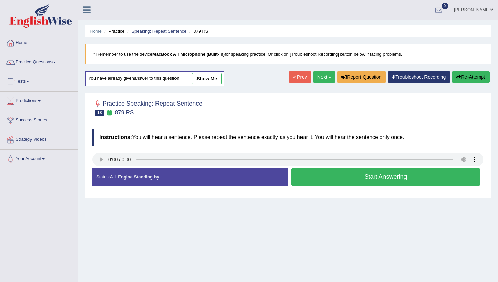
click at [319, 173] on button "Start Answering" at bounding box center [386, 176] width 189 height 17
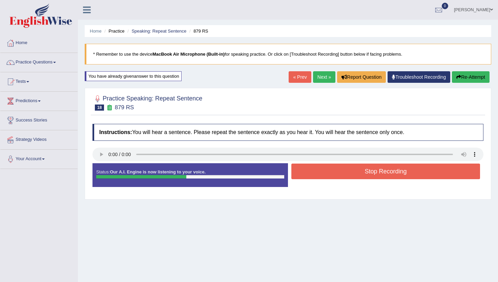
click at [319, 173] on button "Stop Recording" at bounding box center [386, 171] width 189 height 16
